Goal: Navigation & Orientation: Find specific page/section

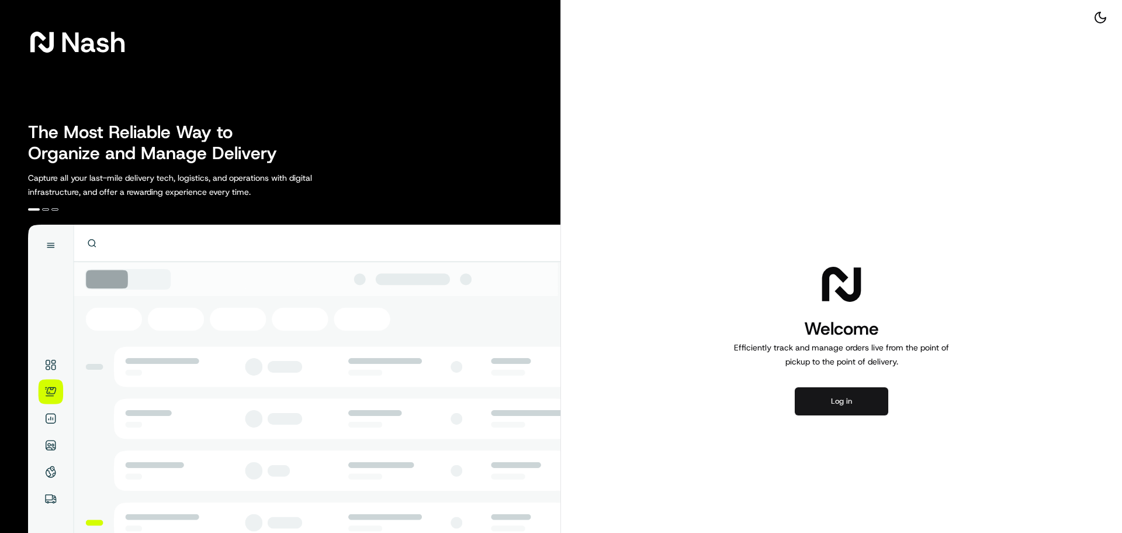
click at [845, 396] on button "Log in" at bounding box center [842, 401] width 94 height 28
